Goal: Navigation & Orientation: Find specific page/section

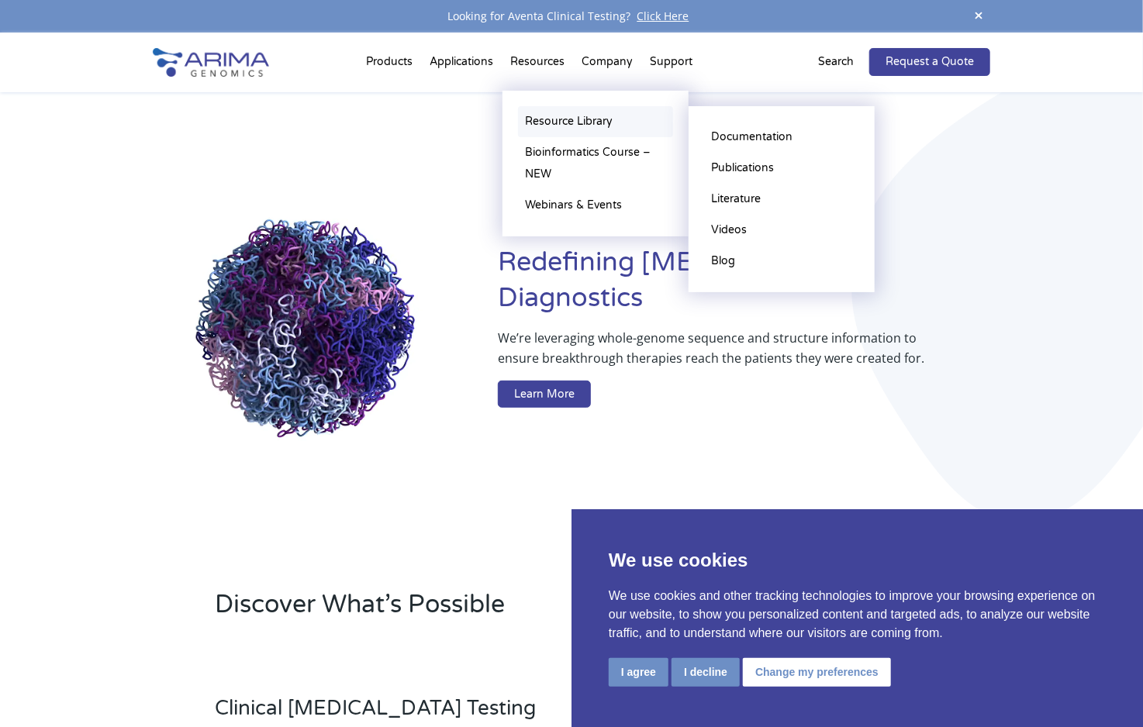
click at [542, 109] on link "Resource Library" at bounding box center [595, 121] width 155 height 31
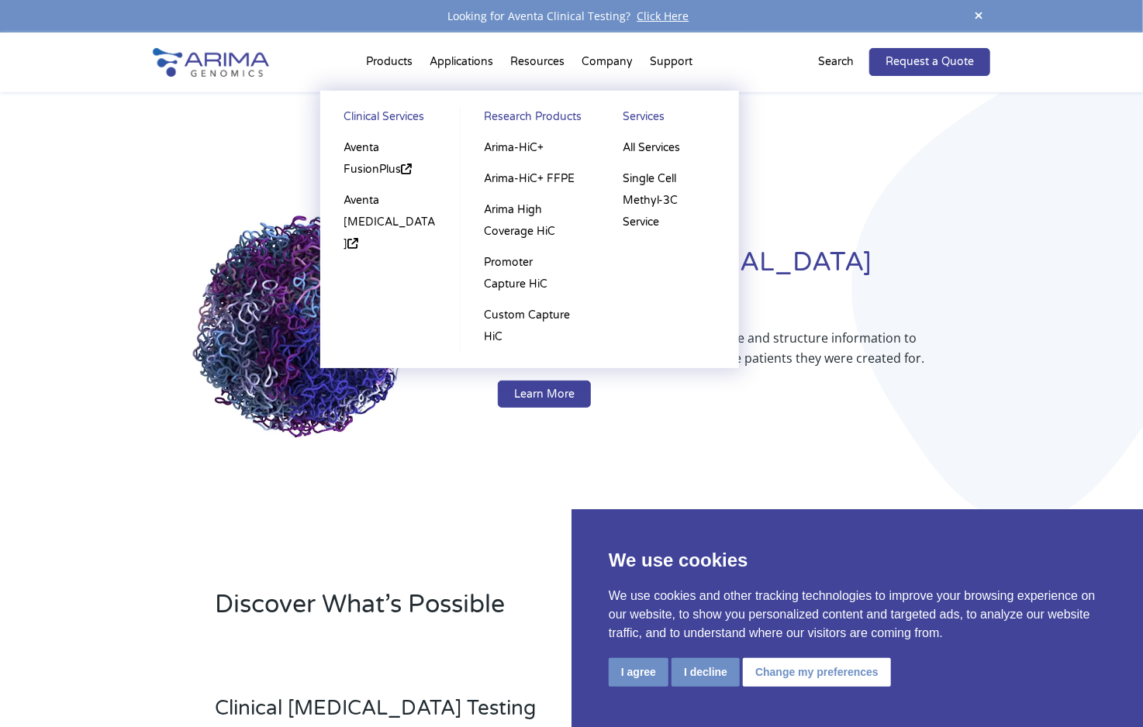
click at [389, 59] on li "Products Clinical Services Aventa FusionPlus Aventa Lymphoma Research Products …" at bounding box center [390, 65] width 64 height 53
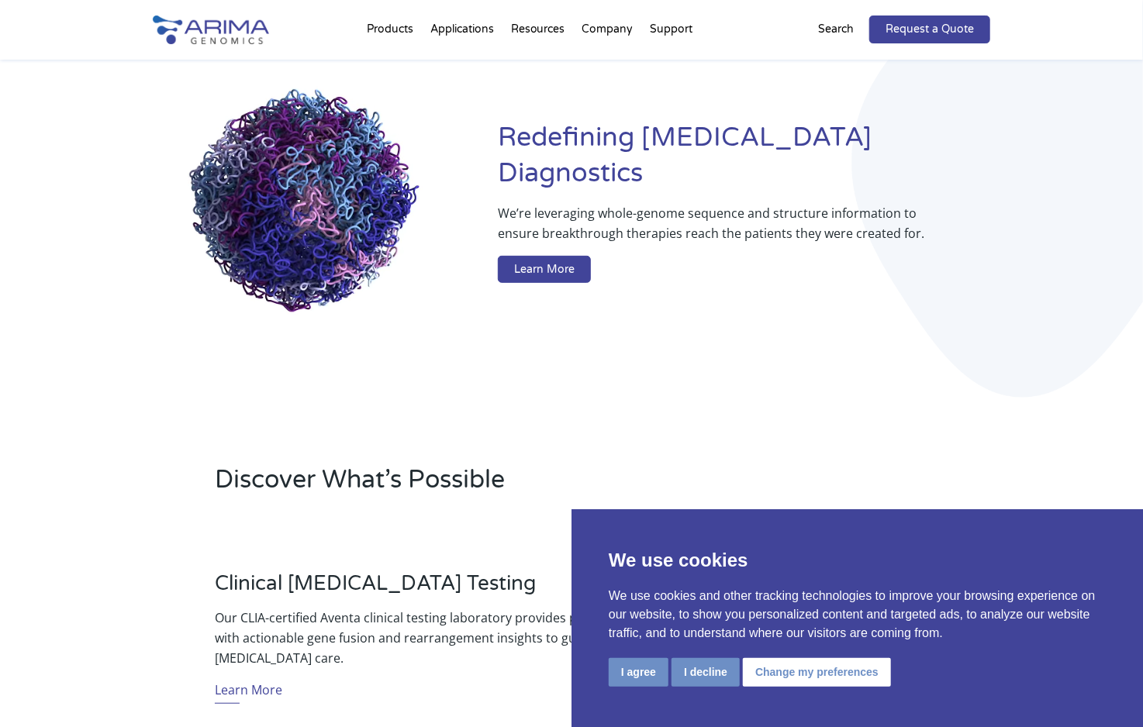
click at [759, 397] on div "Redefining Cancer Diagnostics We’re leveraging whole-genome sequence and struct…" at bounding box center [572, 204] width 838 height 475
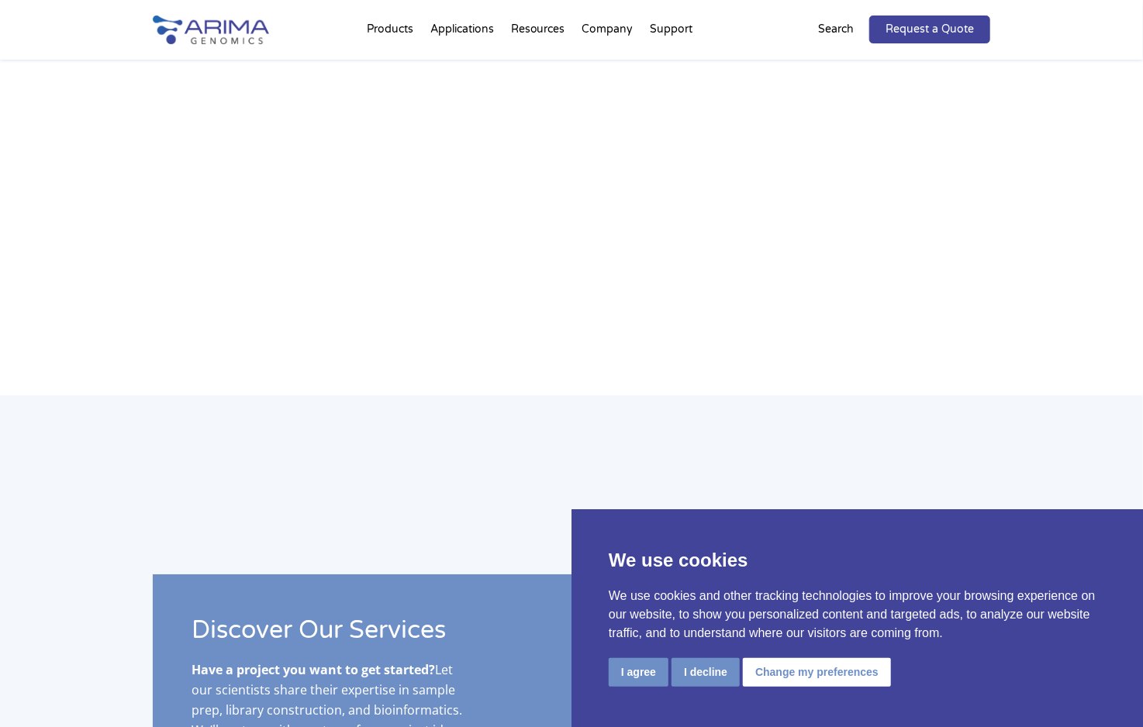
scroll to position [2368, 0]
